Goal: Task Accomplishment & Management: Use online tool/utility

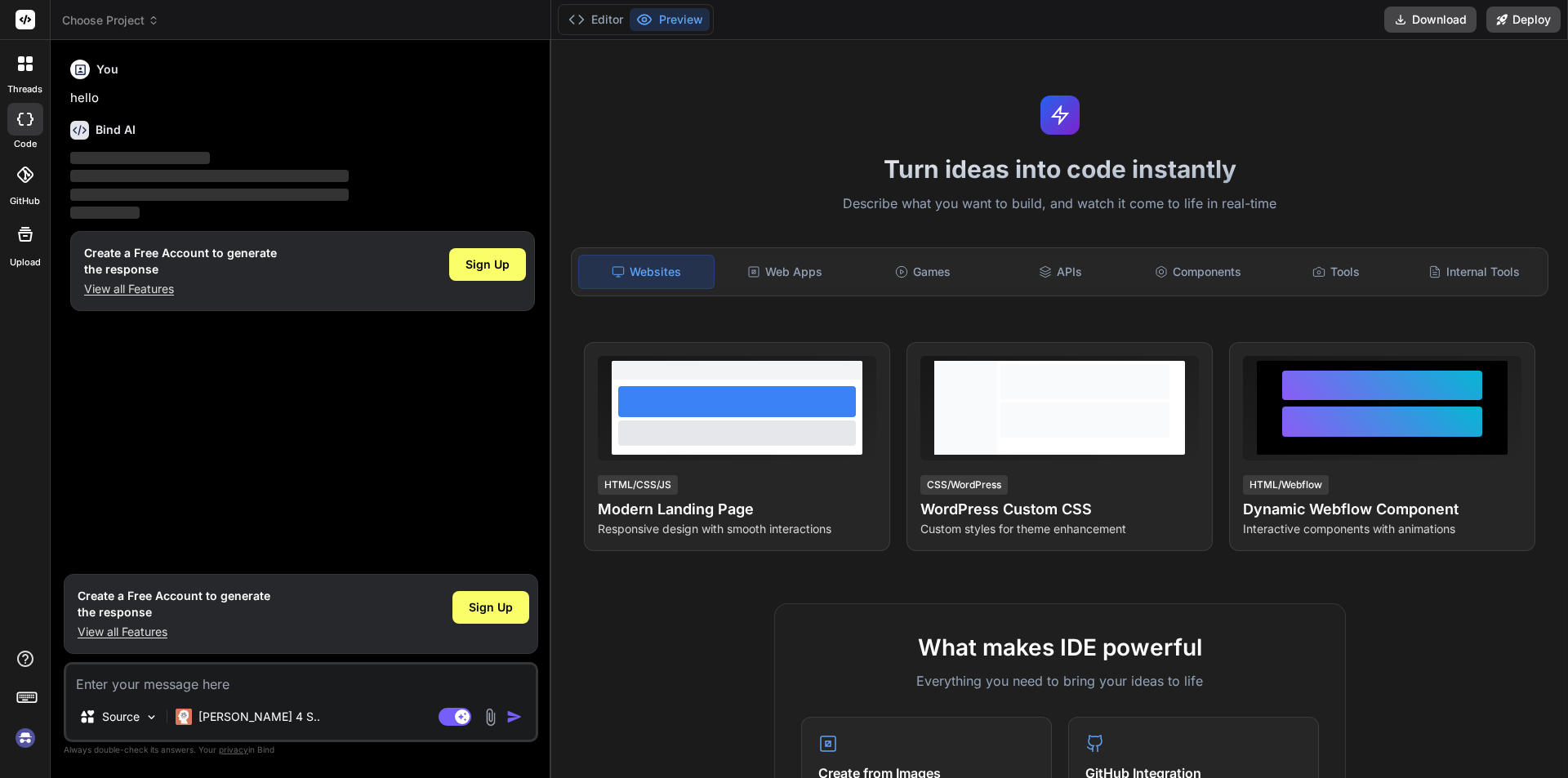
type textarea "x"
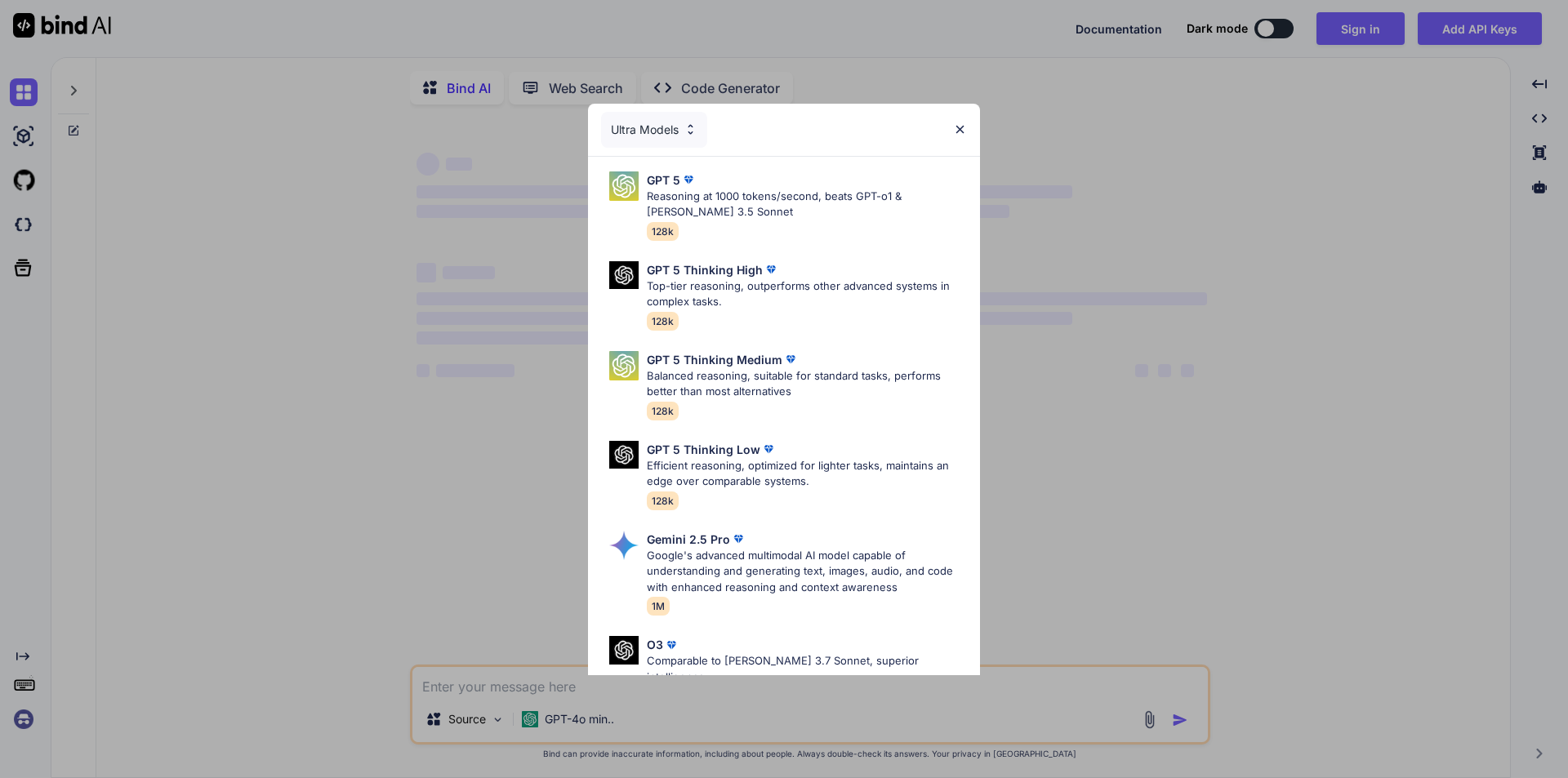
click at [1183, 147] on div "Ultra Models GPT 5 Reasoning at 1000 tokens/second, beats GPT-o1 & Claude 3.5 S…" at bounding box center [784, 389] width 1568 height 778
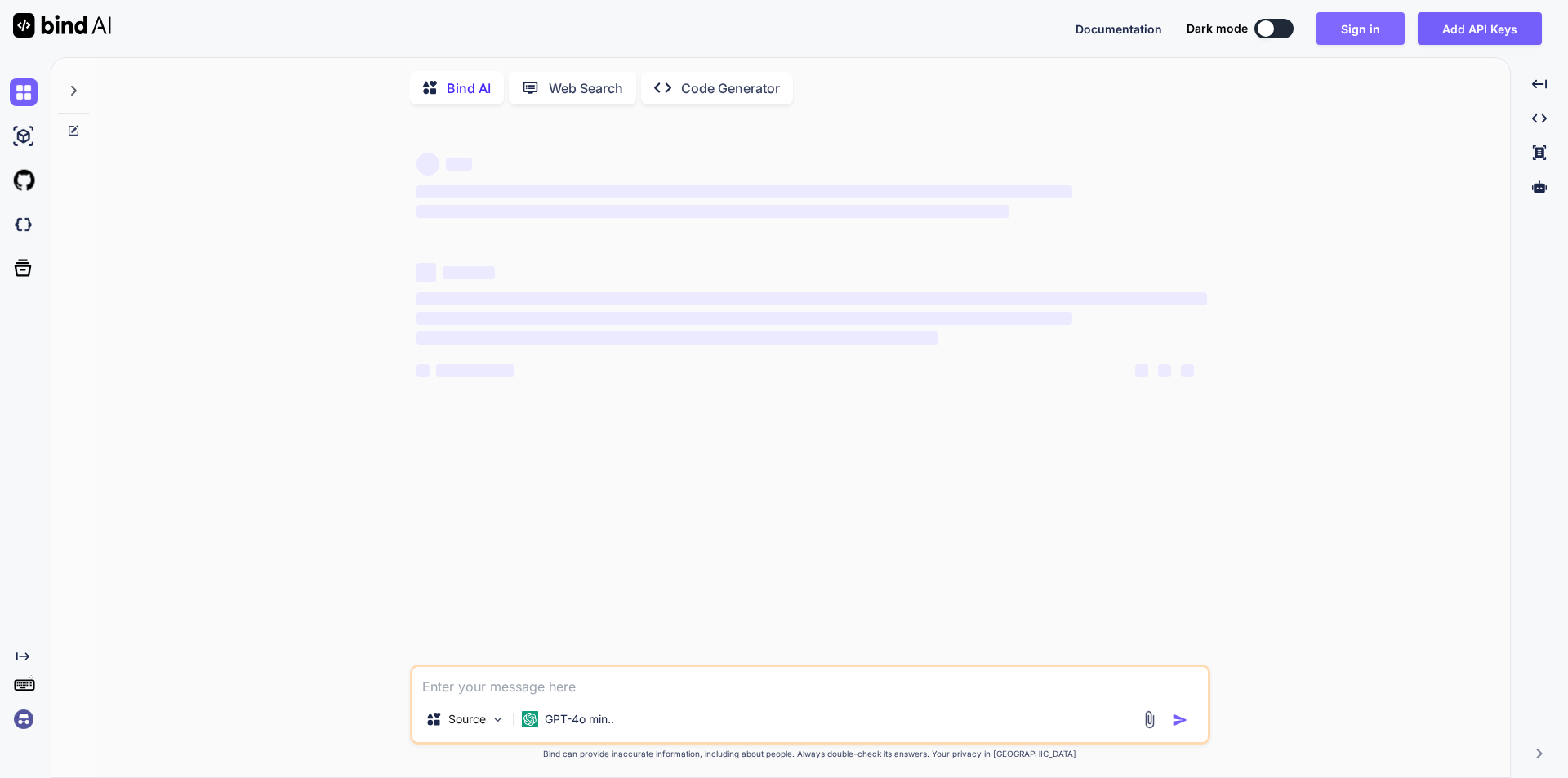
click at [1398, 29] on button "Sign in" at bounding box center [1360, 28] width 88 height 32
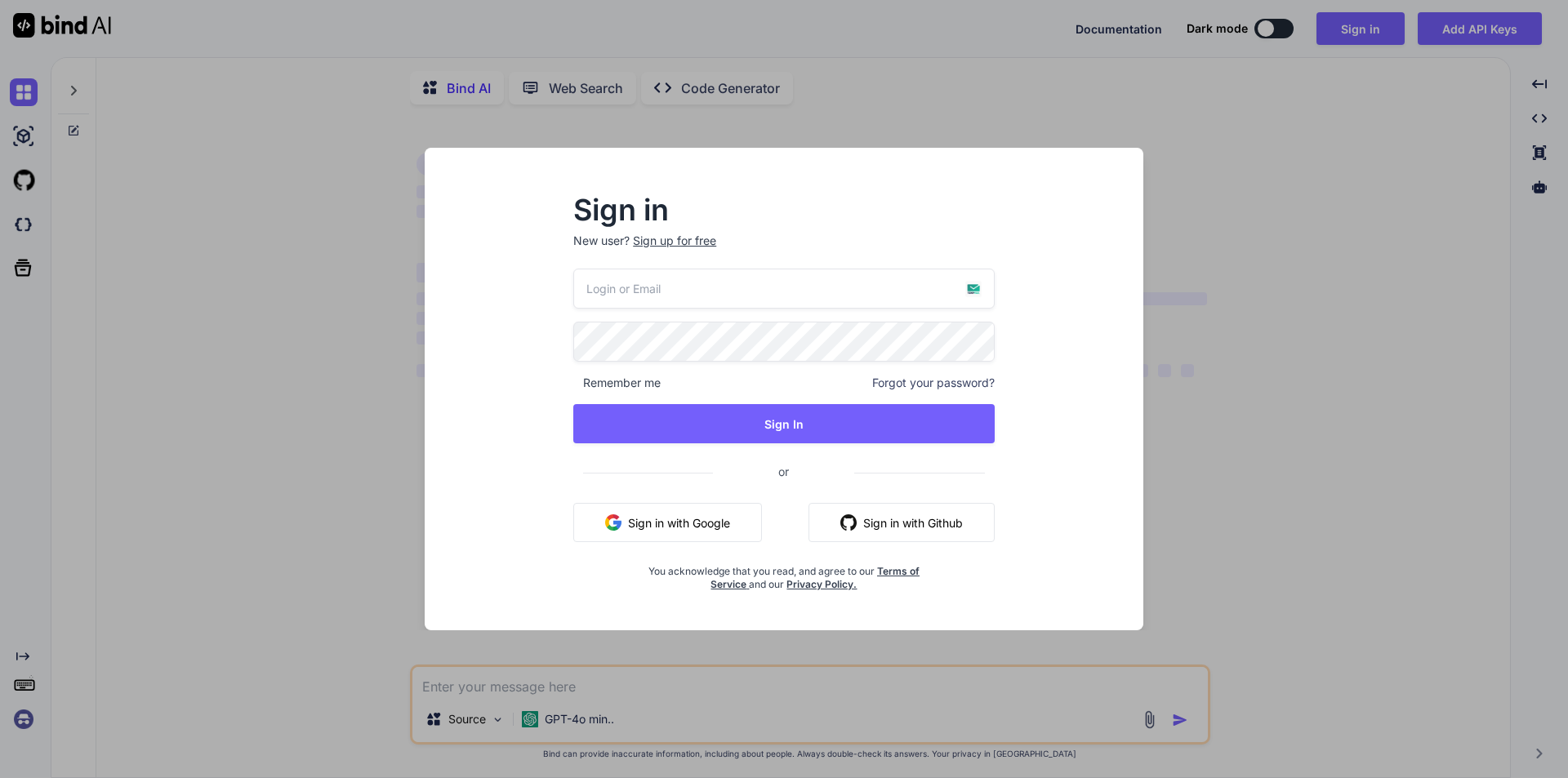
drag, startPoint x: 811, startPoint y: 117, endPoint x: 164, endPoint y: 108, distance: 647.1
click at [804, 117] on div "Sign in New user? Sign up for free Remember me Forgot your password? Sign In or…" at bounding box center [784, 389] width 1568 height 778
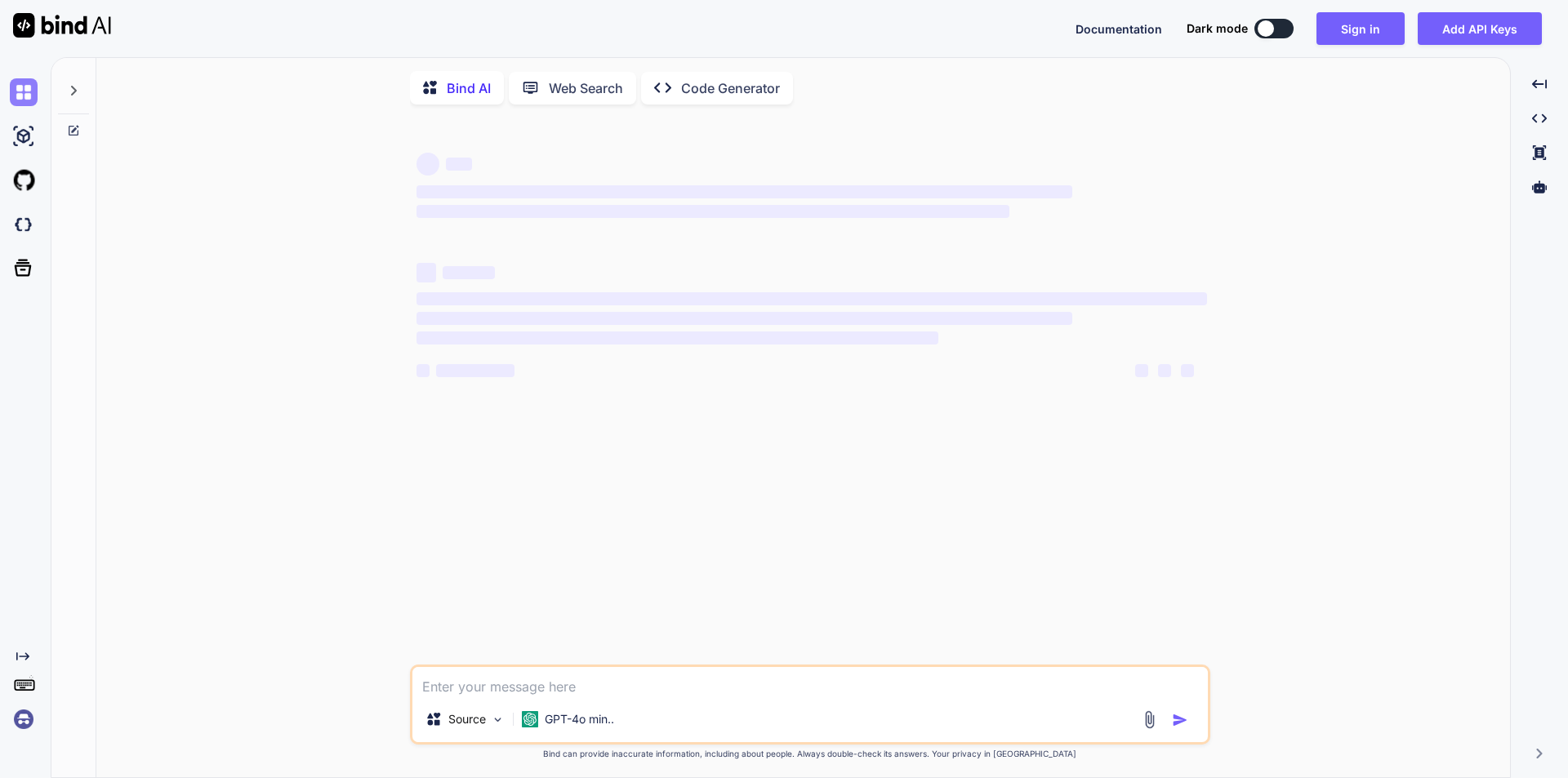
click at [24, 102] on img at bounding box center [23, 92] width 27 height 27
type textarea "x"
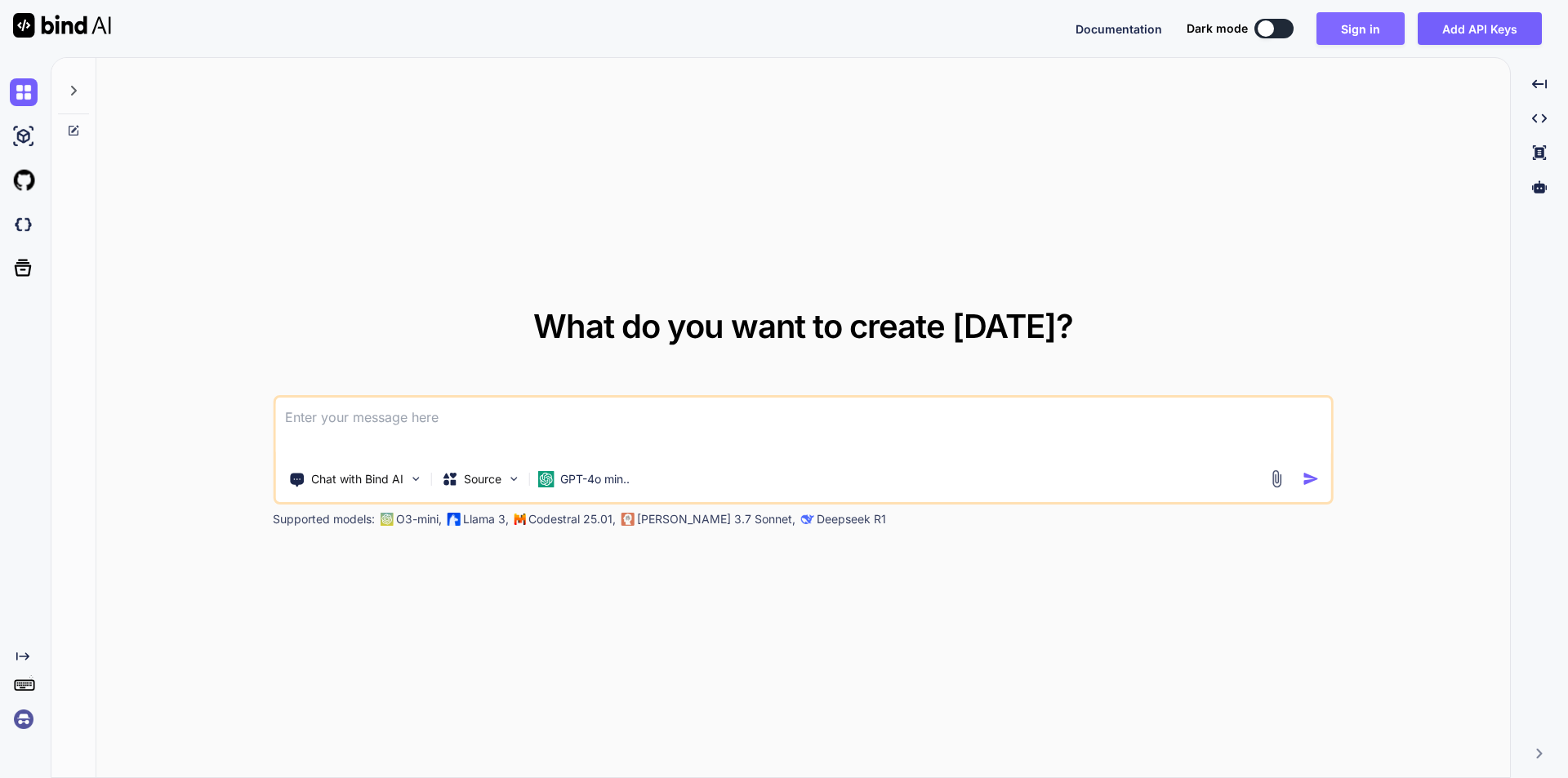
click at [1358, 33] on button "Sign in" at bounding box center [1360, 28] width 88 height 32
